Goal: Task Accomplishment & Management: Complete application form

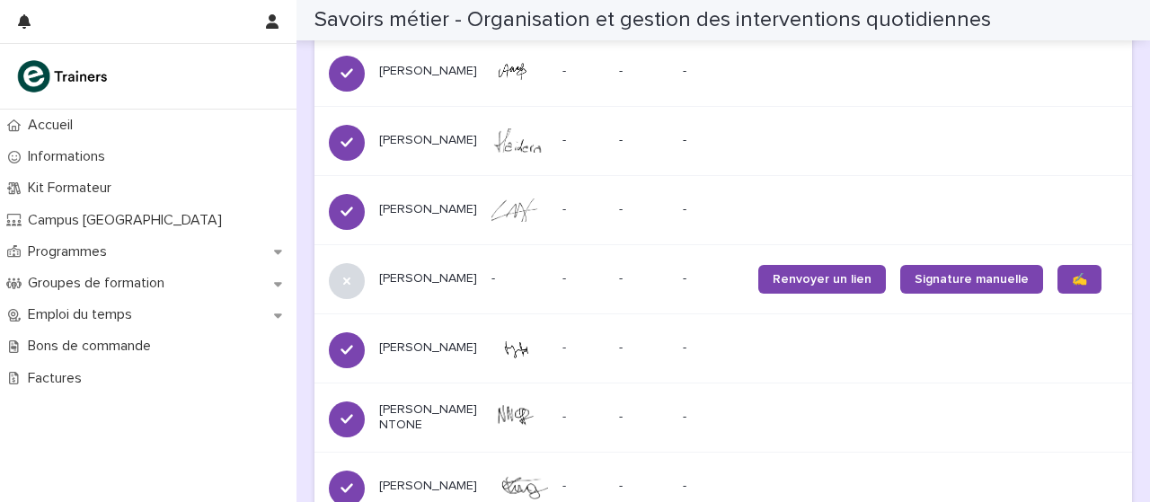
scroll to position [1544, 0]
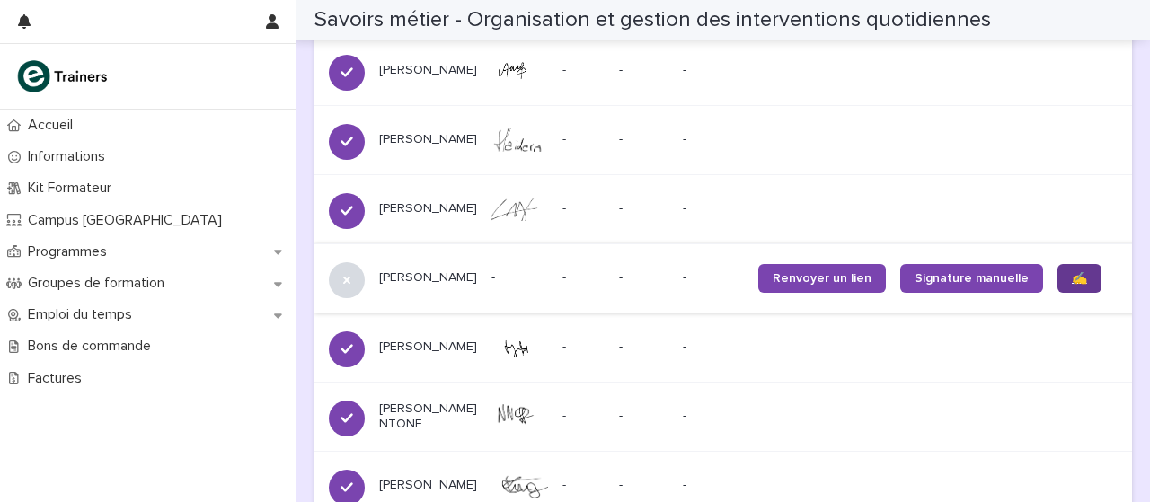
click at [1072, 276] on font "✍️" at bounding box center [1079, 278] width 15 height 13
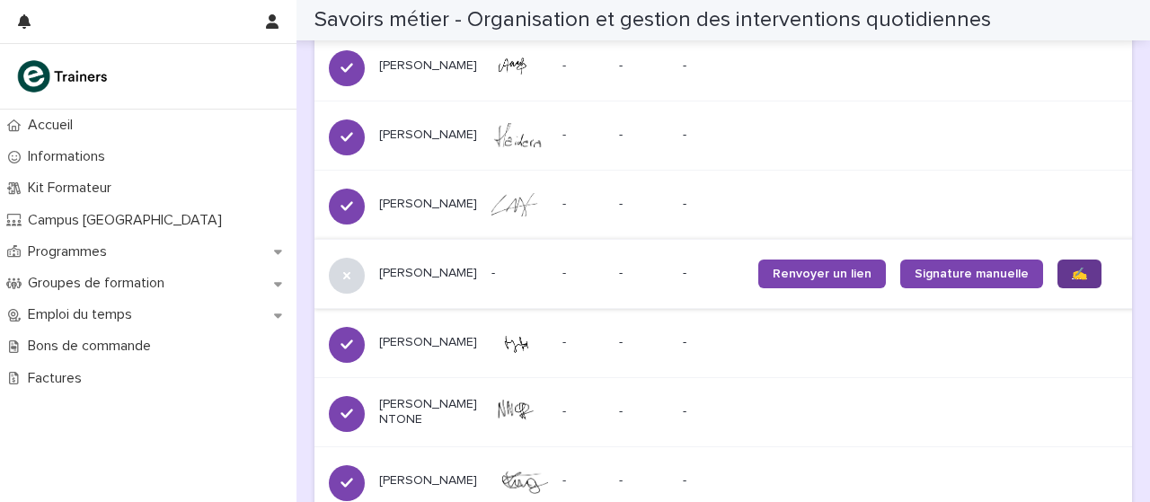
scroll to position [1546, 0]
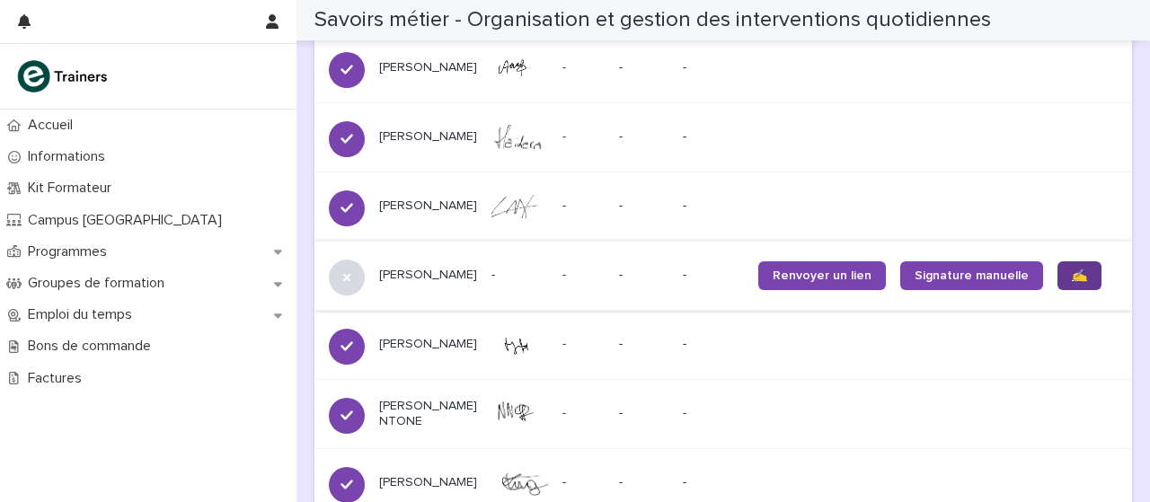
click at [1057, 283] on link "✍️" at bounding box center [1079, 275] width 44 height 29
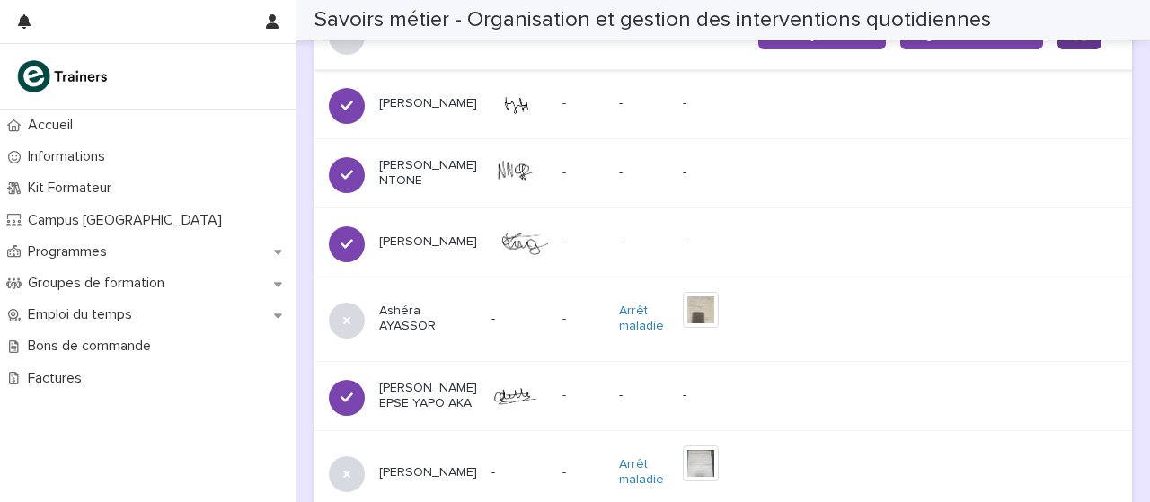
scroll to position [1771, 0]
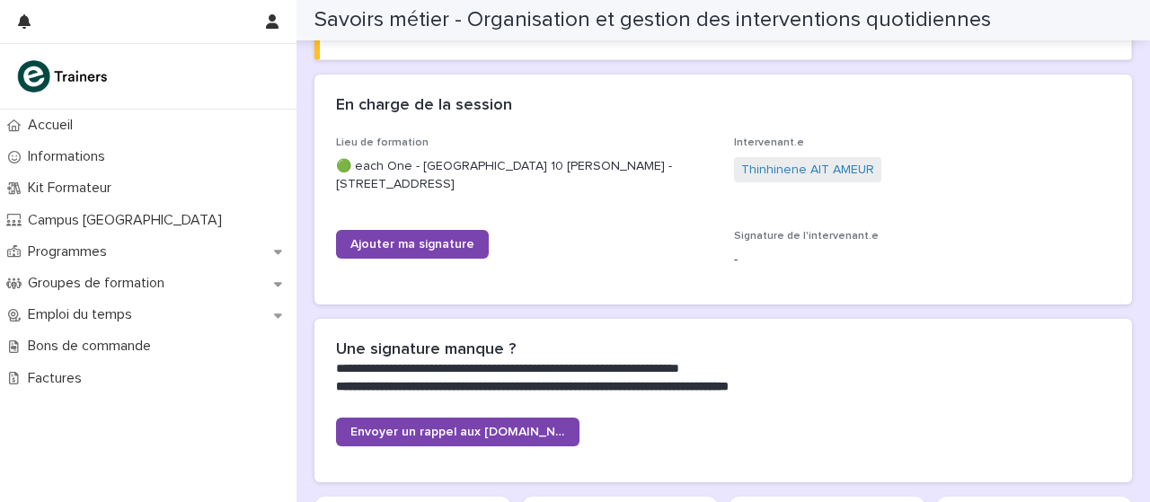
scroll to position [275, 0]
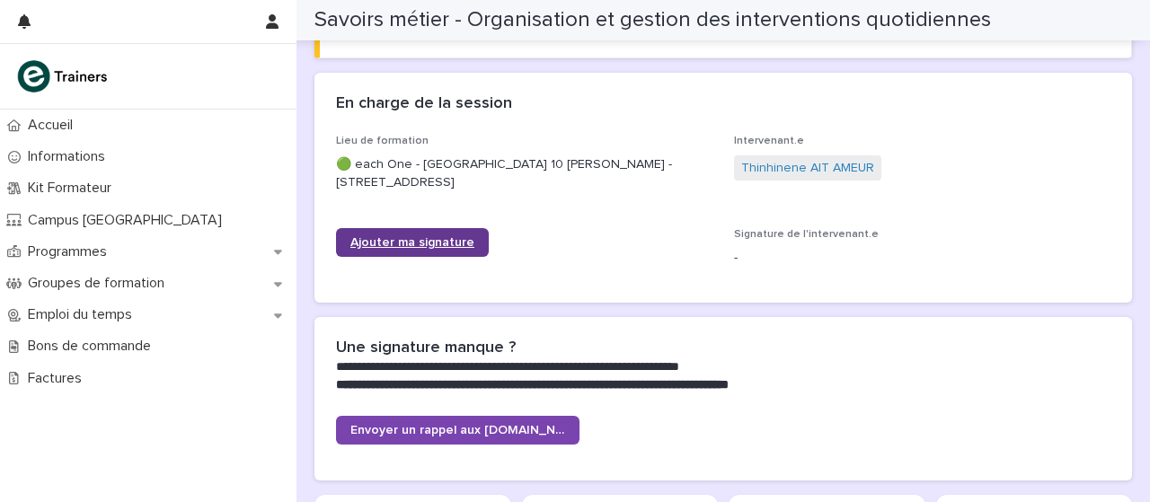
click at [433, 247] on font "Ajouter ma signature" at bounding box center [412, 242] width 124 height 13
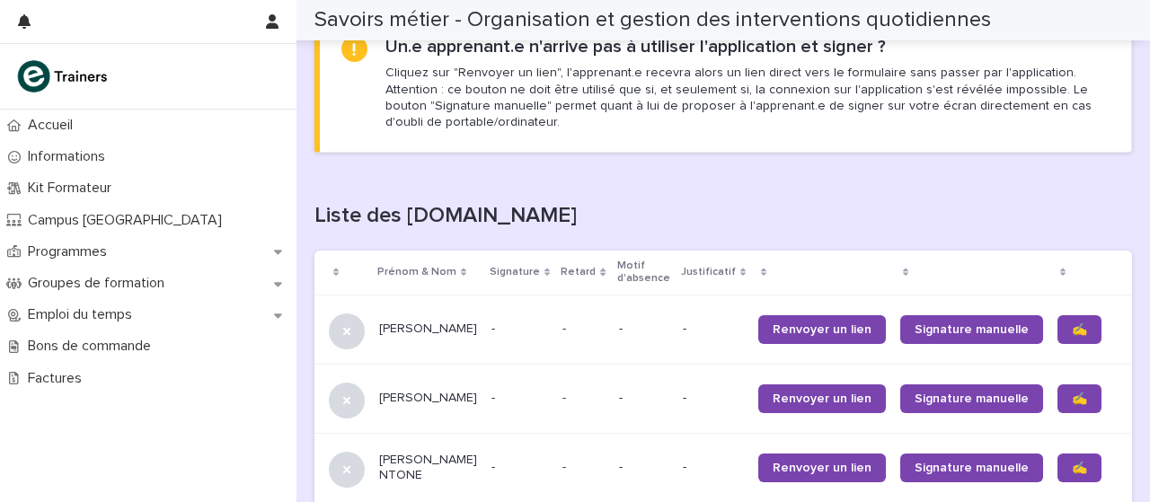
scroll to position [1009, 0]
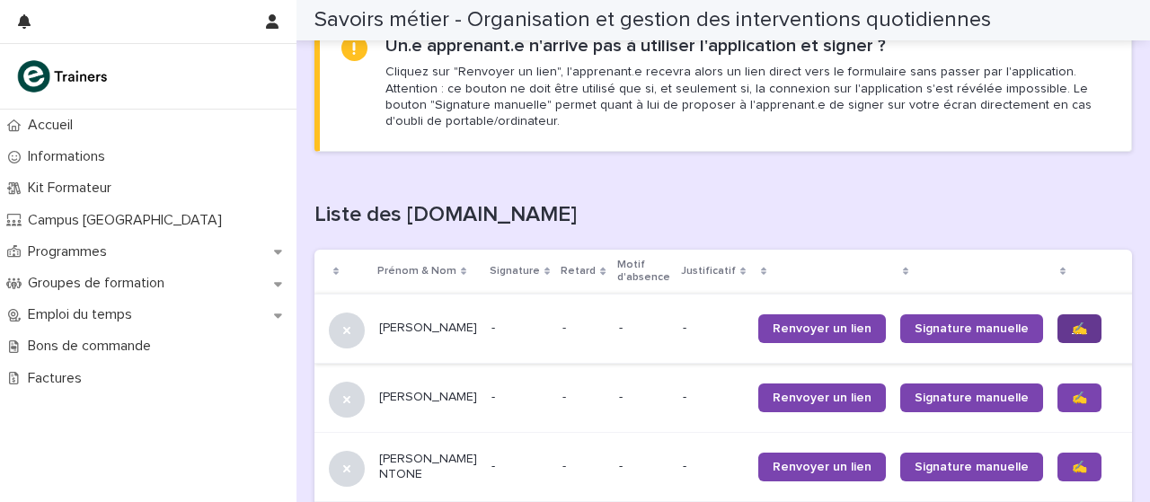
click at [1057, 338] on link "✍️" at bounding box center [1079, 328] width 44 height 29
click at [1057, 387] on link "✍️" at bounding box center [1079, 398] width 44 height 29
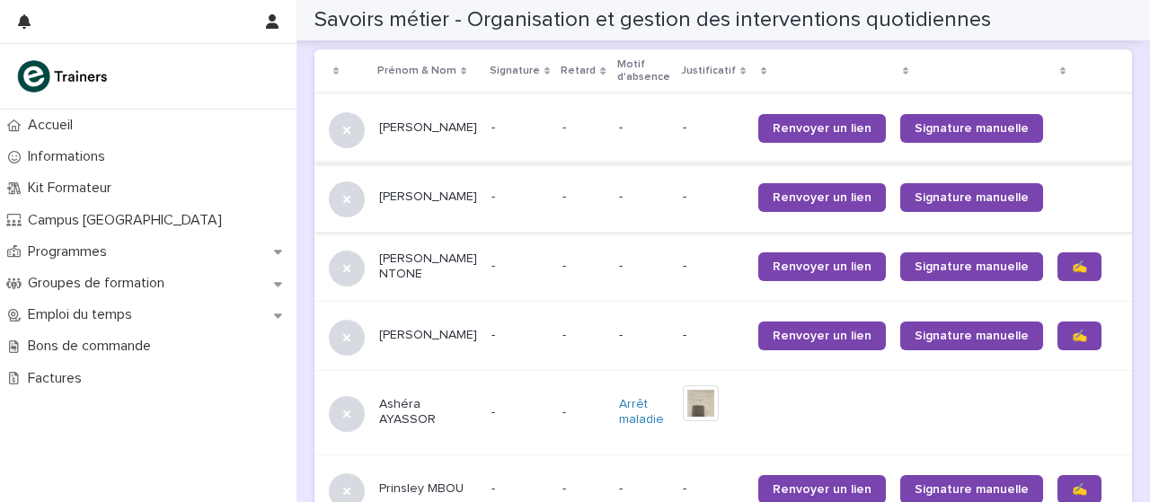
scroll to position [1213, 0]
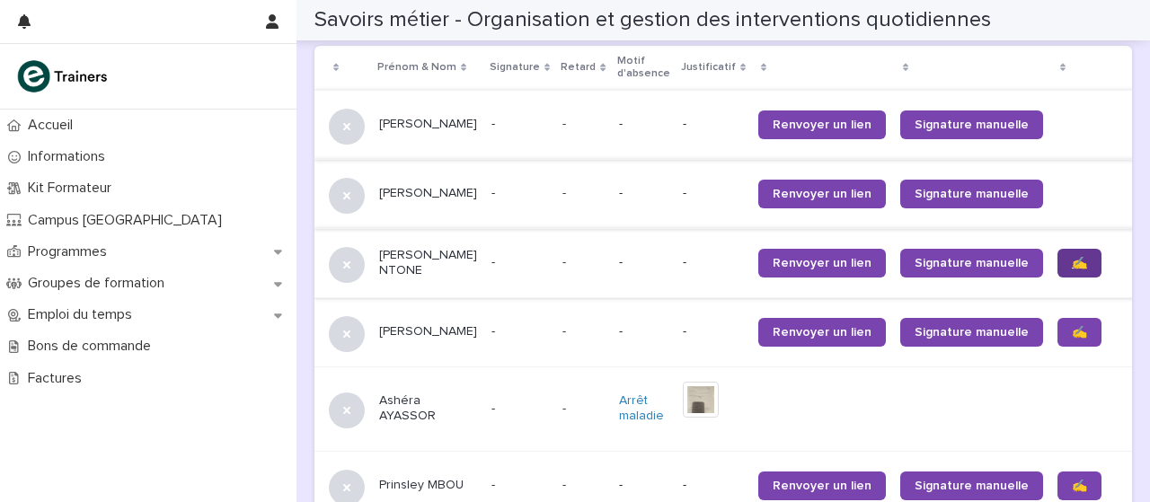
click at [1072, 265] on font "✍️" at bounding box center [1079, 263] width 15 height 13
click at [1057, 345] on link "✍️" at bounding box center [1079, 332] width 44 height 29
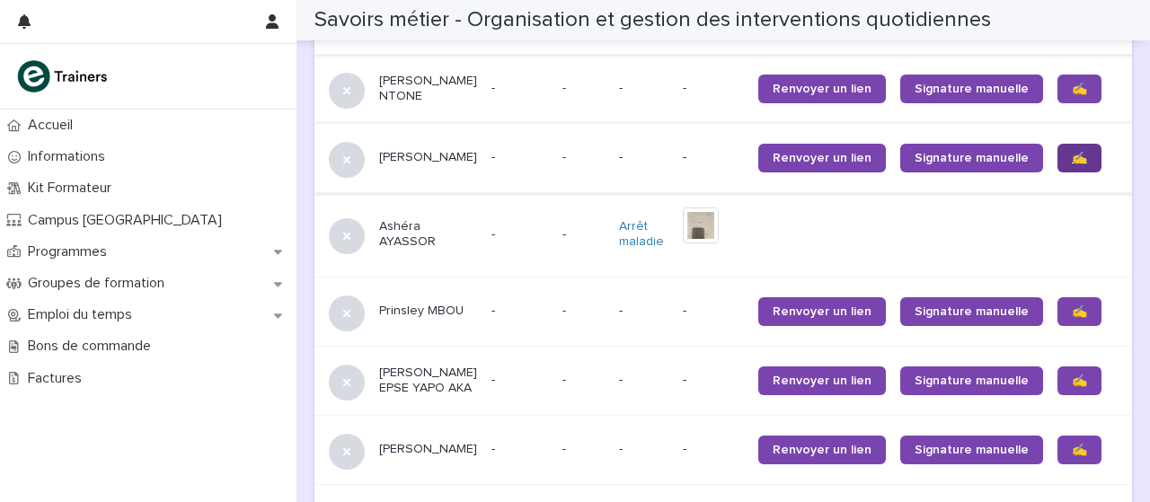
scroll to position [1405, 0]
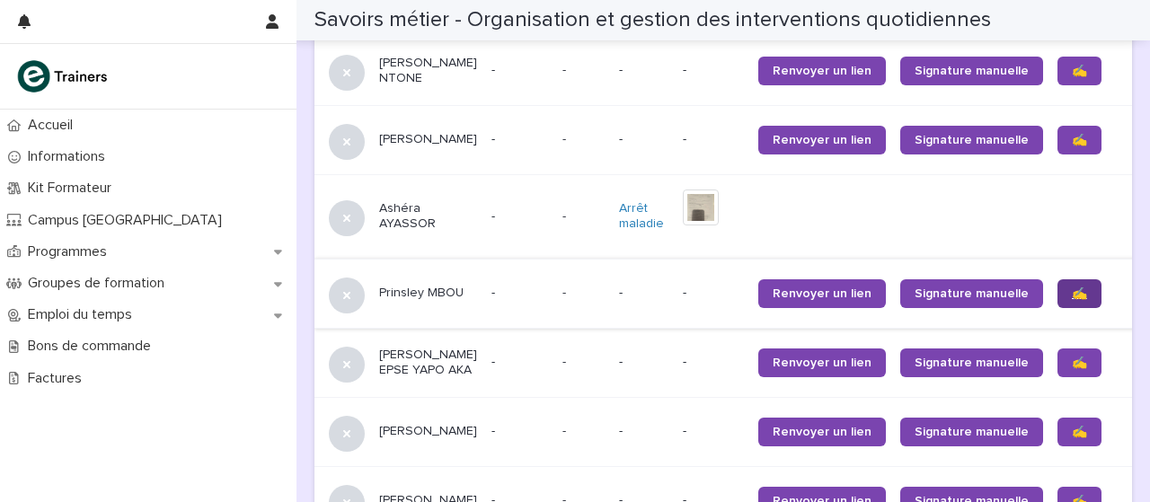
click at [1057, 308] on link "✍️" at bounding box center [1079, 293] width 44 height 29
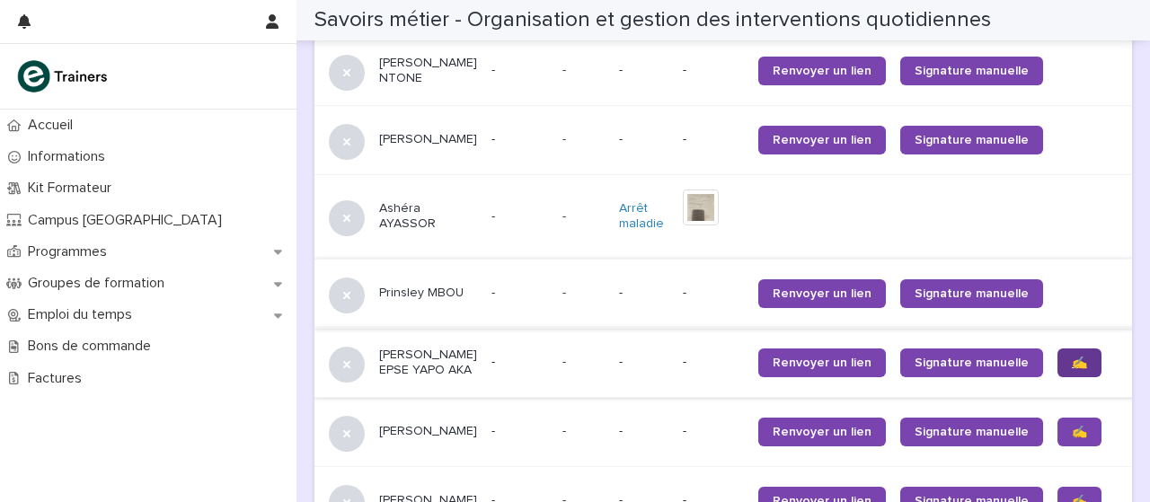
click at [1072, 369] on font "✍️" at bounding box center [1079, 363] width 15 height 13
click at [1057, 377] on link "✍️" at bounding box center [1079, 363] width 44 height 29
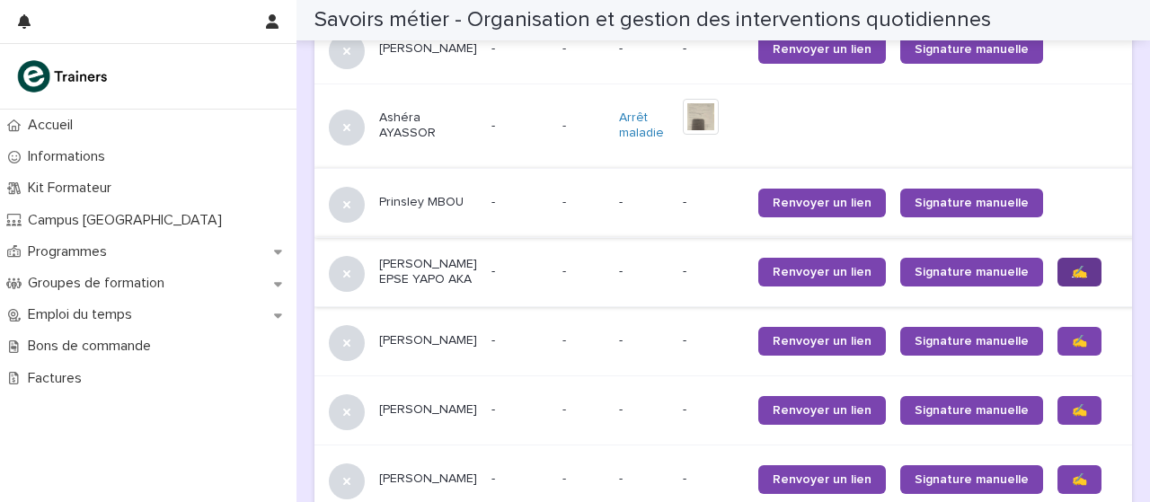
scroll to position [1519, 0]
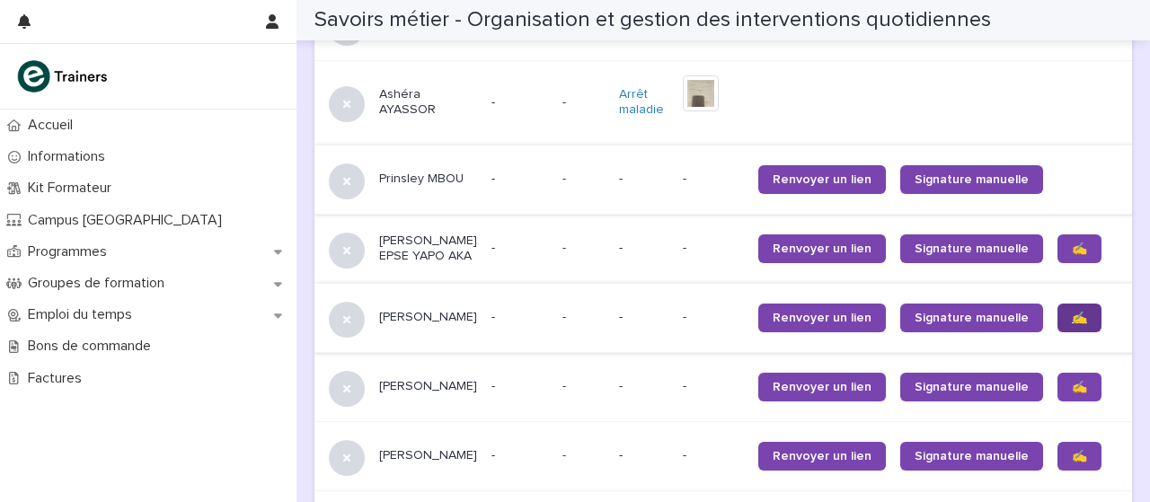
click at [1072, 324] on font "✍️" at bounding box center [1079, 318] width 15 height 13
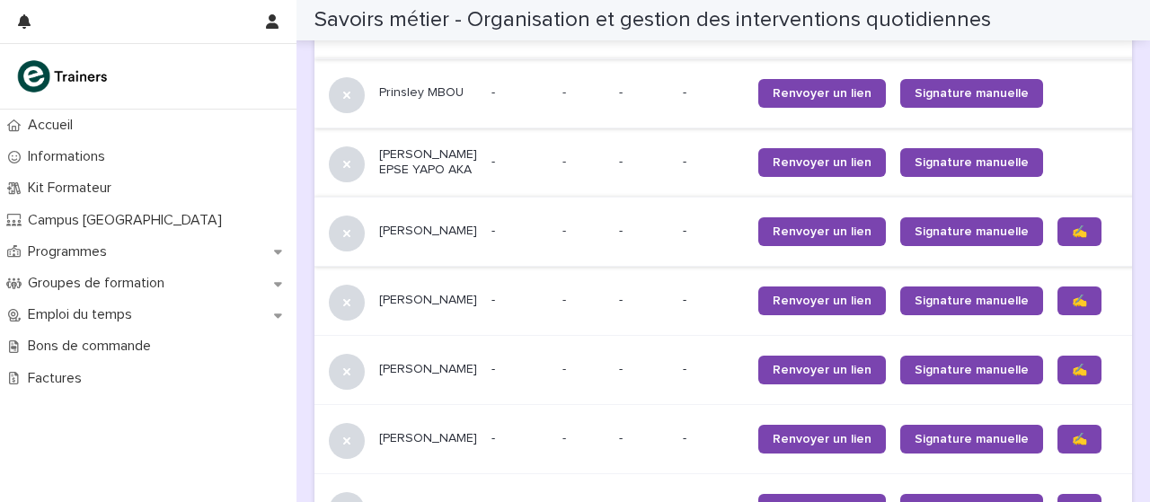
scroll to position [1612, 0]
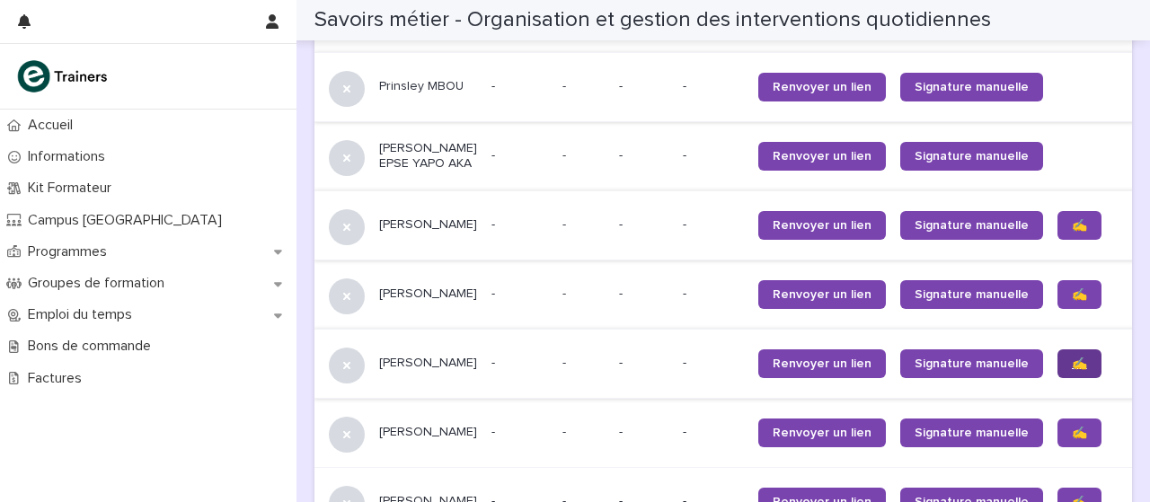
click at [1057, 378] on link "✍️" at bounding box center [1079, 364] width 44 height 29
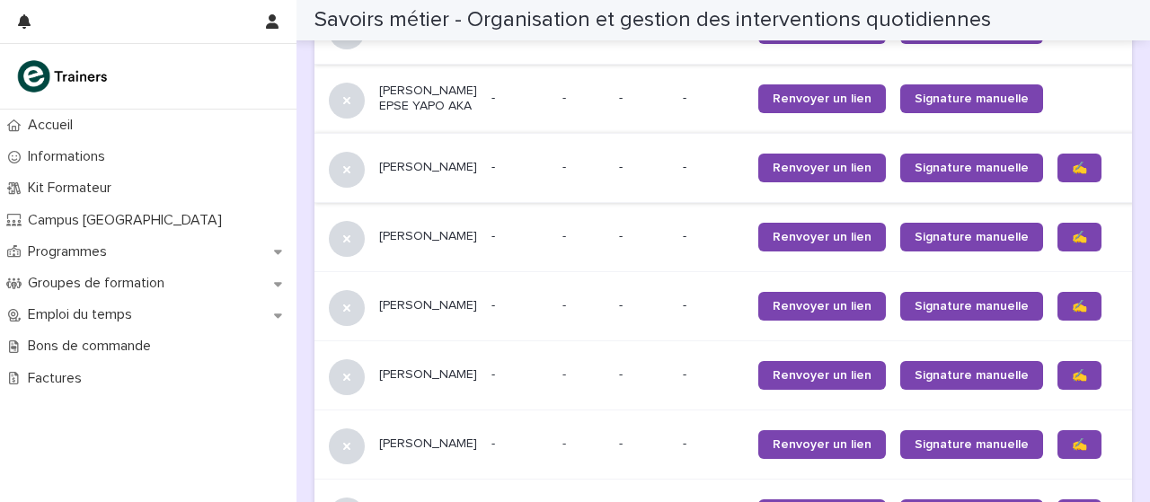
scroll to position [1696, 0]
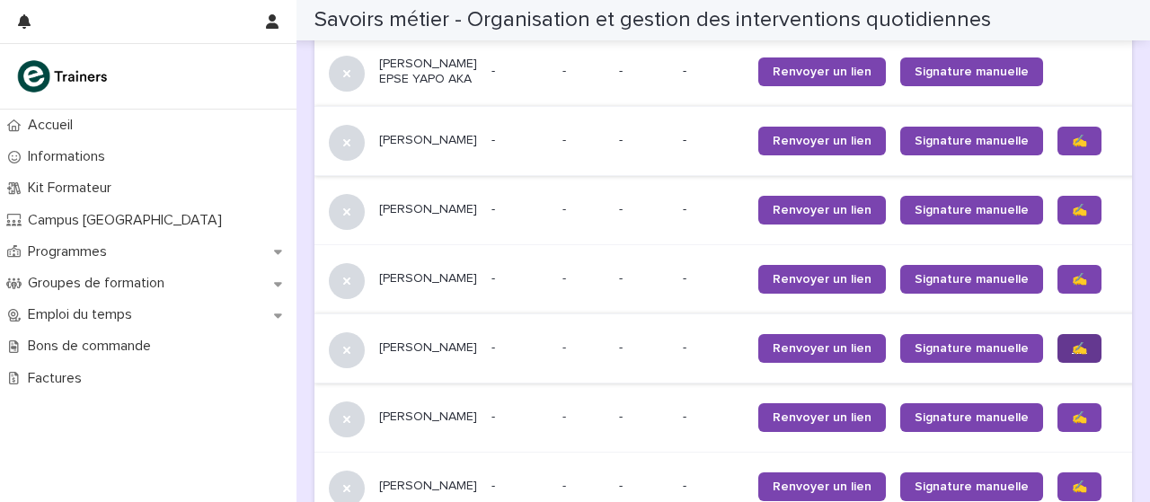
click at [1057, 363] on link "✍️" at bounding box center [1079, 348] width 44 height 29
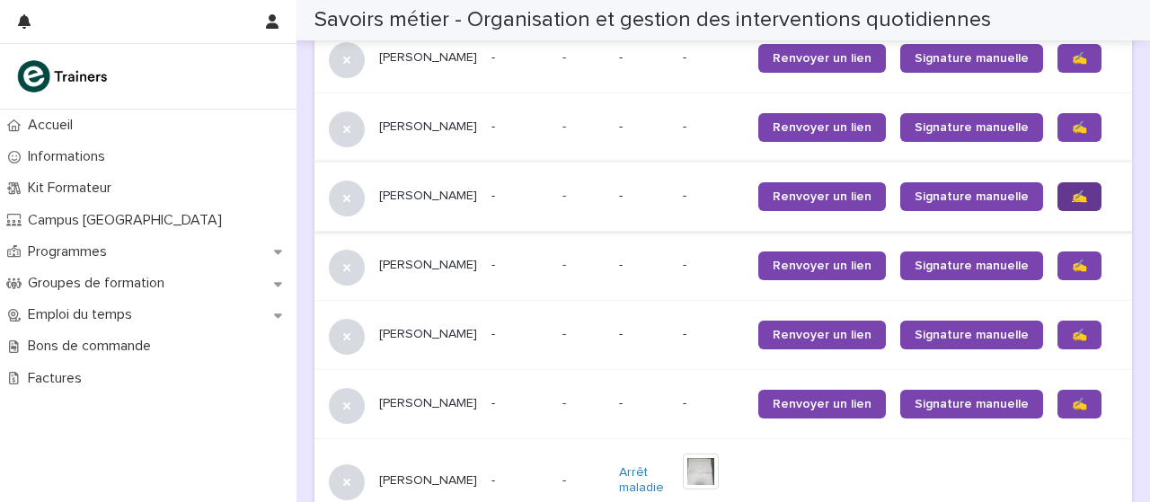
scroll to position [1874, 0]
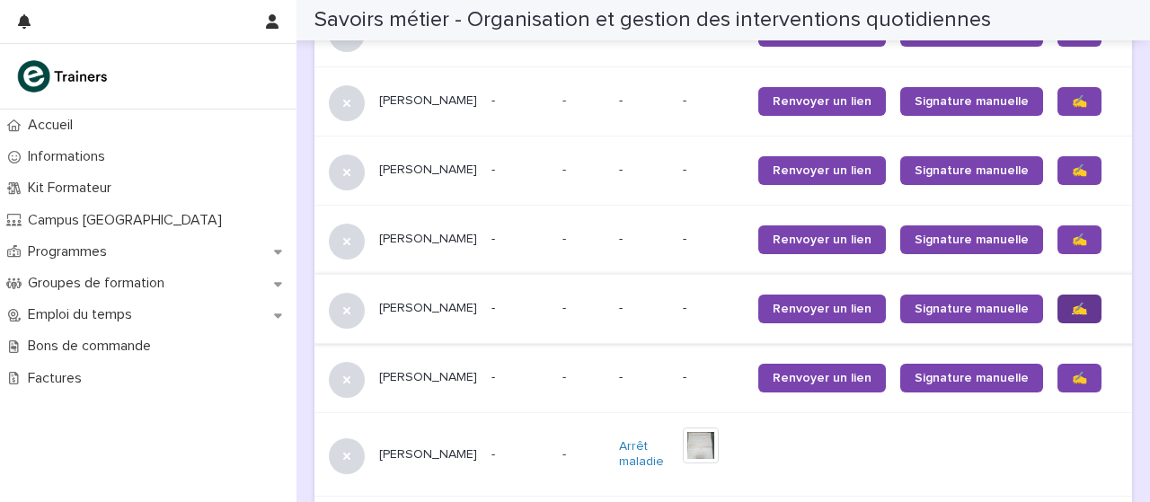
click at [1072, 315] on font "✍️" at bounding box center [1079, 309] width 15 height 13
click at [1057, 393] on link "✍️" at bounding box center [1079, 378] width 44 height 29
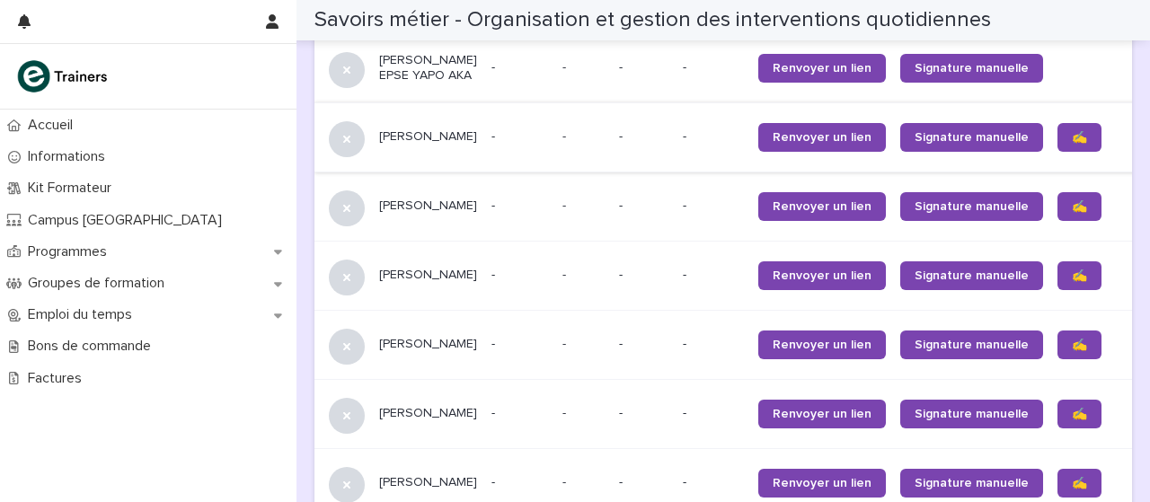
scroll to position [1695, 0]
